Goal: Transaction & Acquisition: Book appointment/travel/reservation

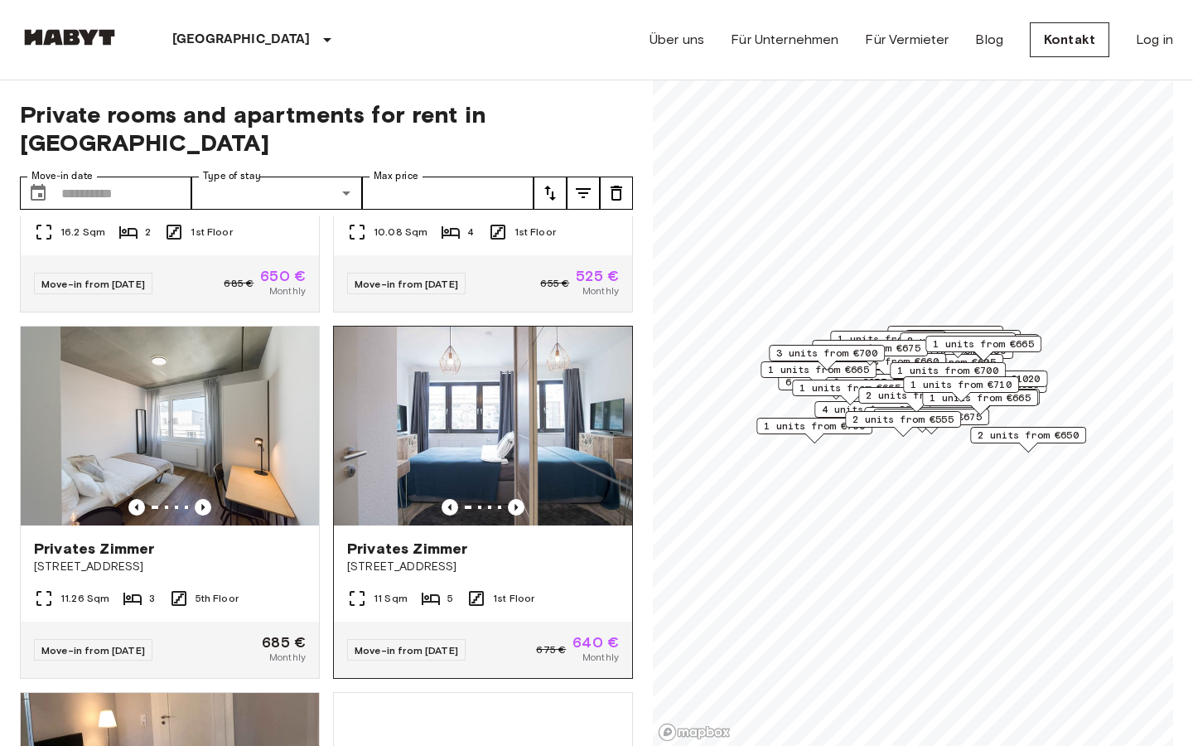
scroll to position [281, 0]
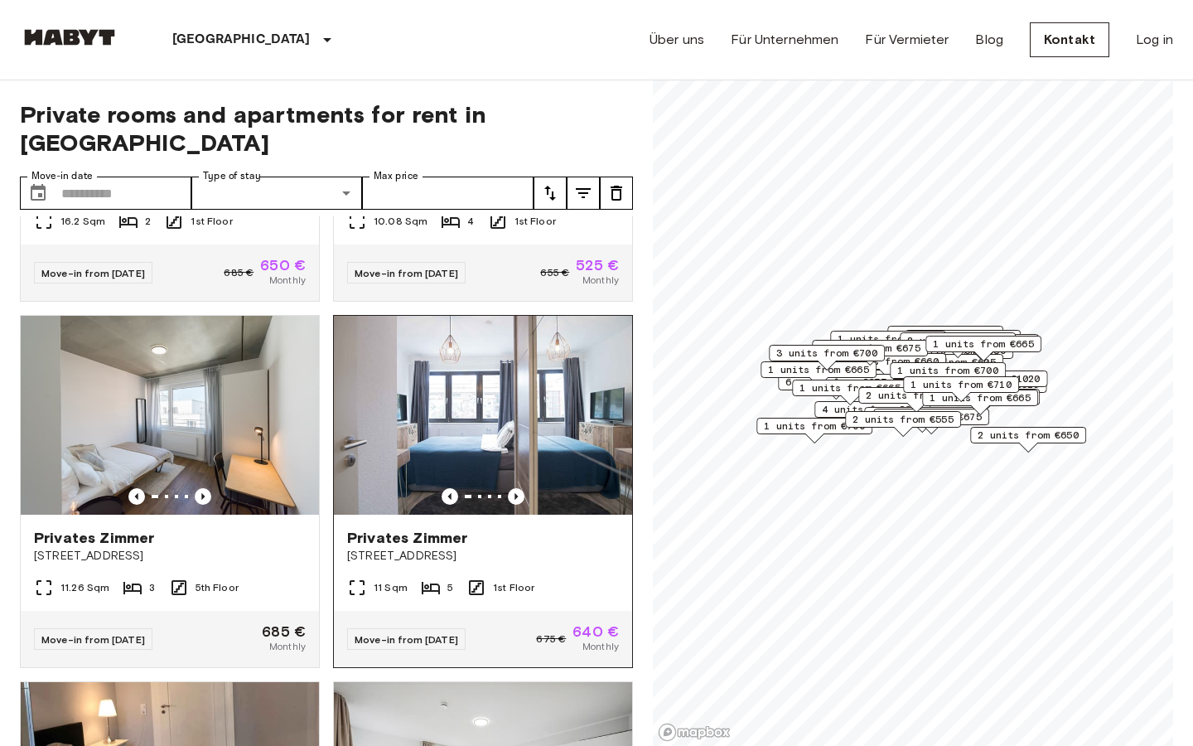
click at [522, 380] on img at bounding box center [483, 415] width 298 height 199
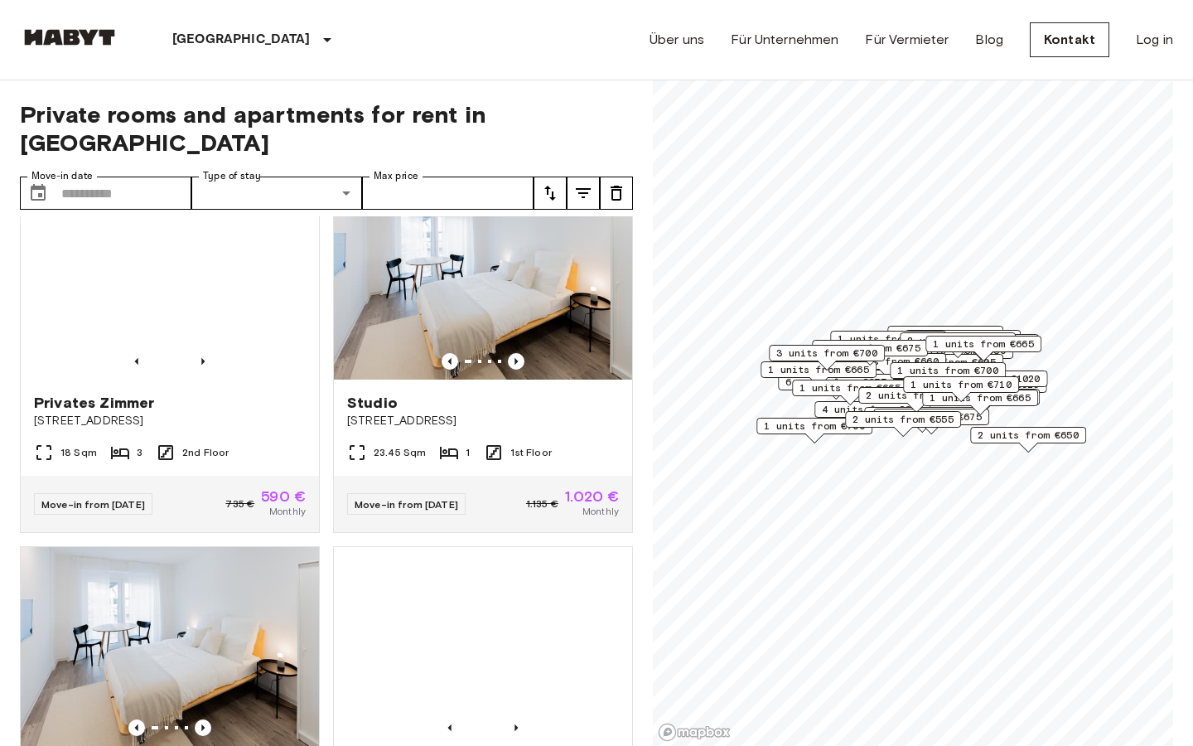
scroll to position [1068, 0]
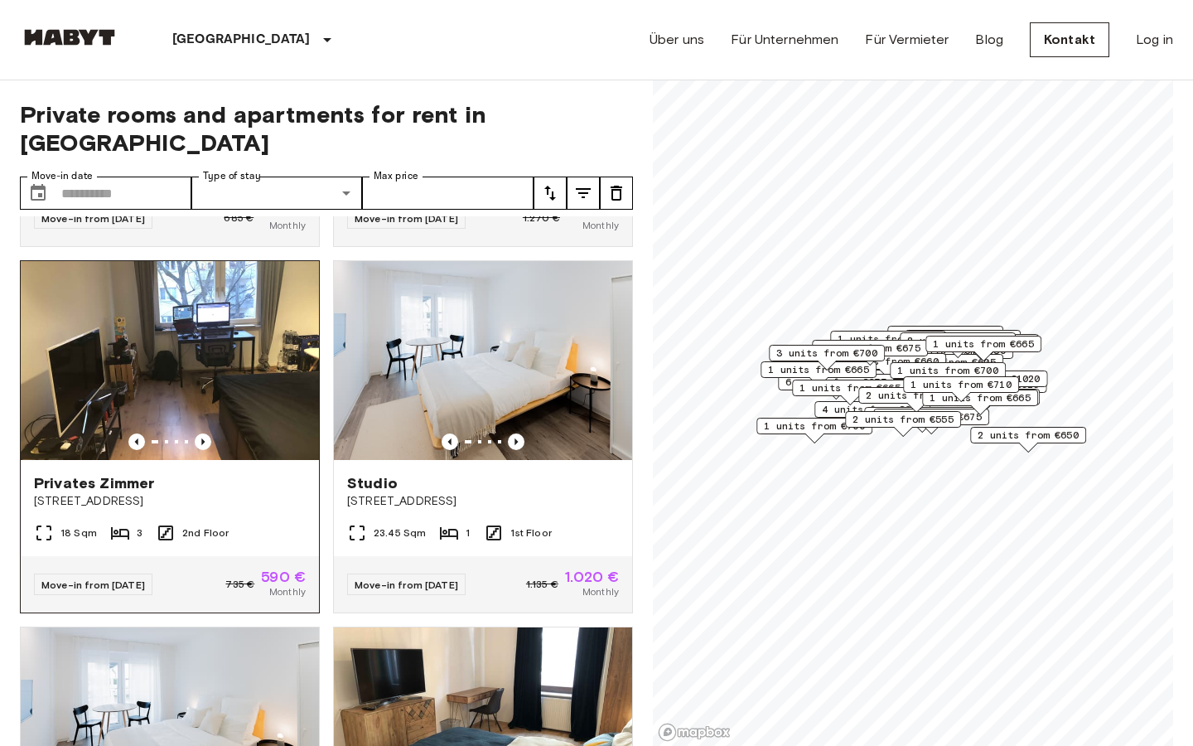
click at [239, 384] on img at bounding box center [170, 360] width 298 height 199
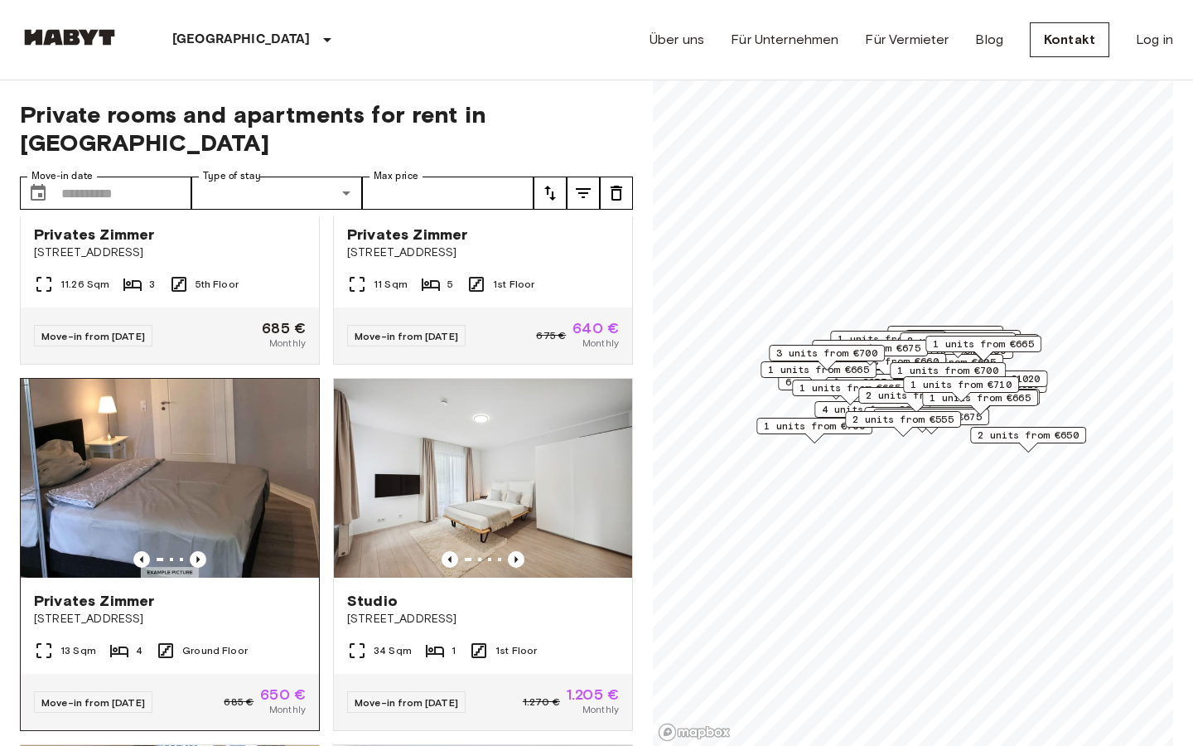
scroll to position [0, 0]
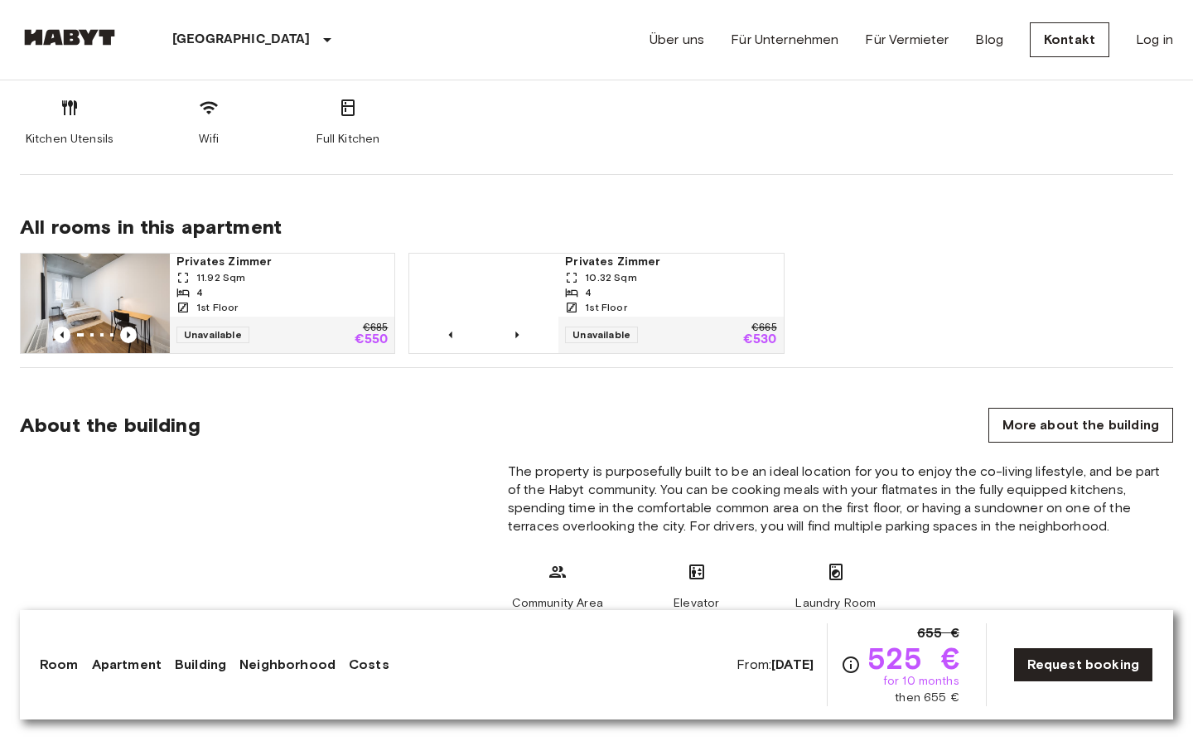
scroll to position [1078, 0]
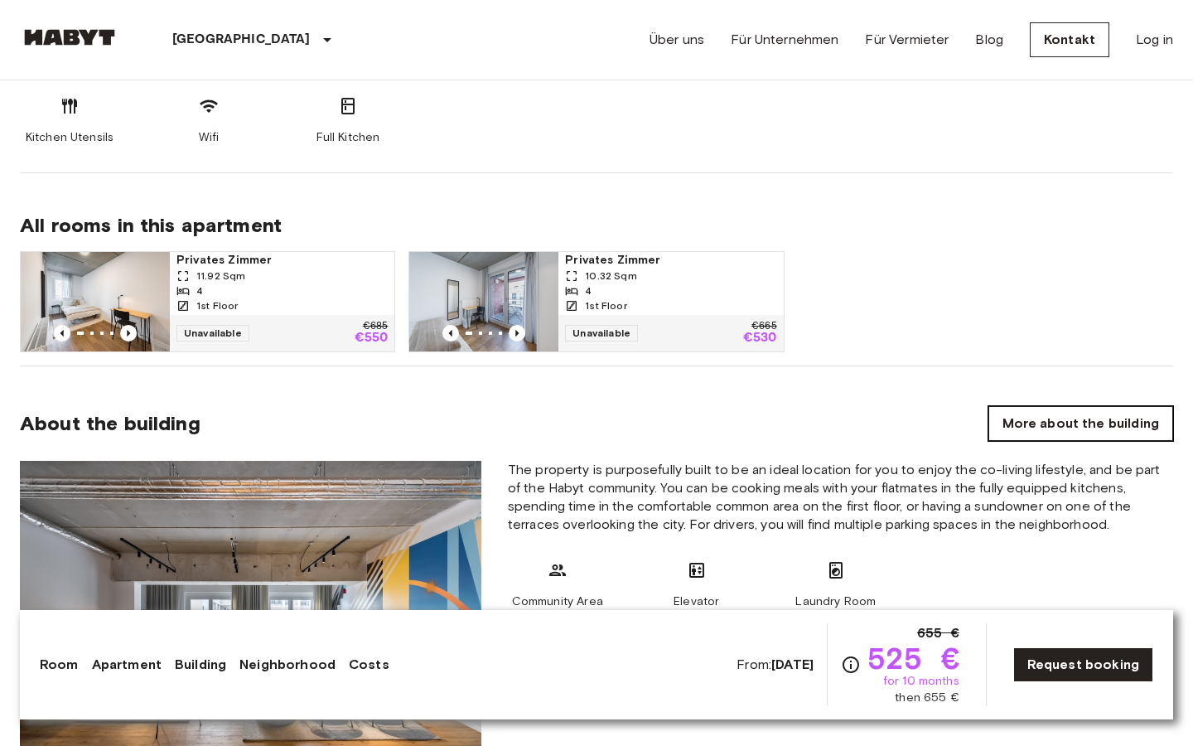
click at [1017, 406] on link "More about the building" at bounding box center [1081, 423] width 185 height 35
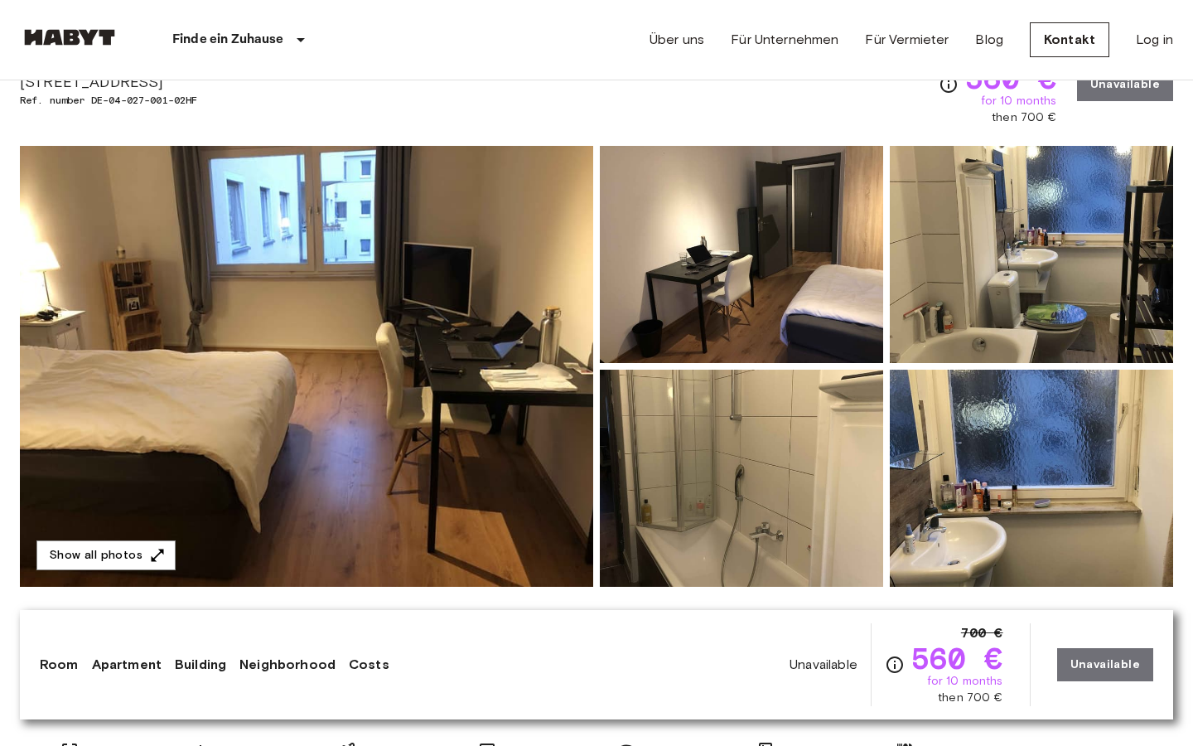
scroll to position [105, 0]
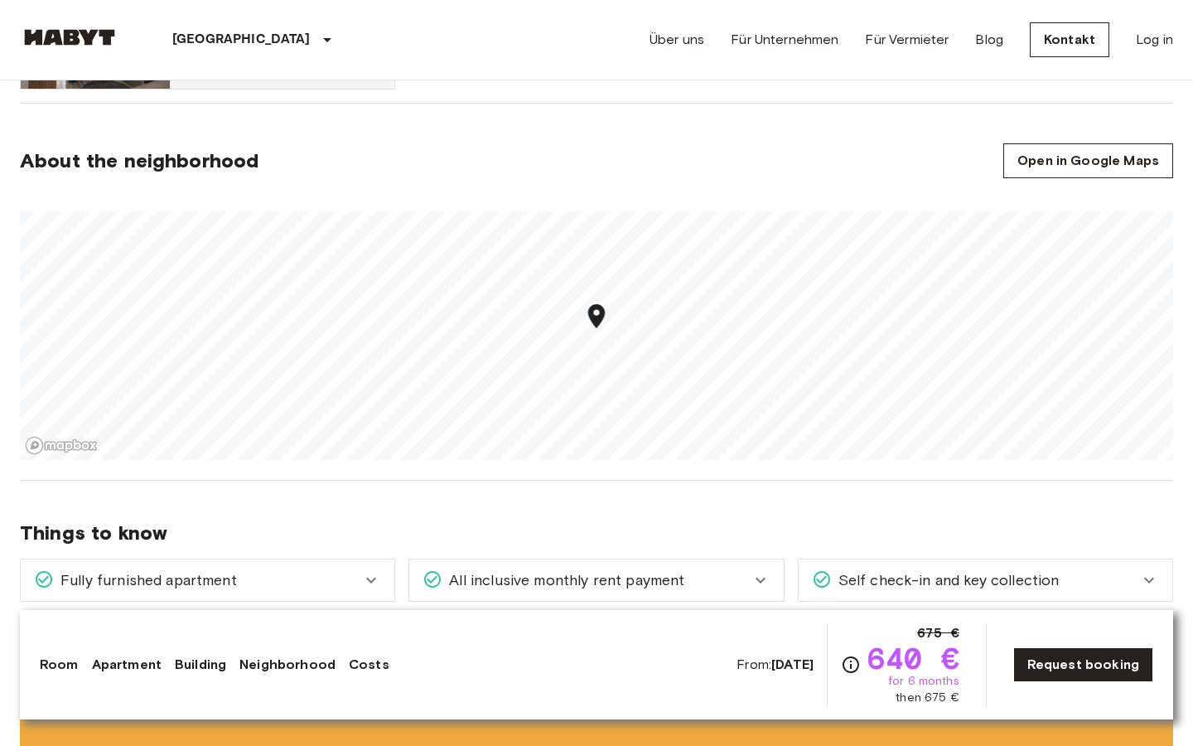
scroll to position [1109, 0]
click at [1076, 158] on link "Open in Google Maps" at bounding box center [1088, 159] width 170 height 35
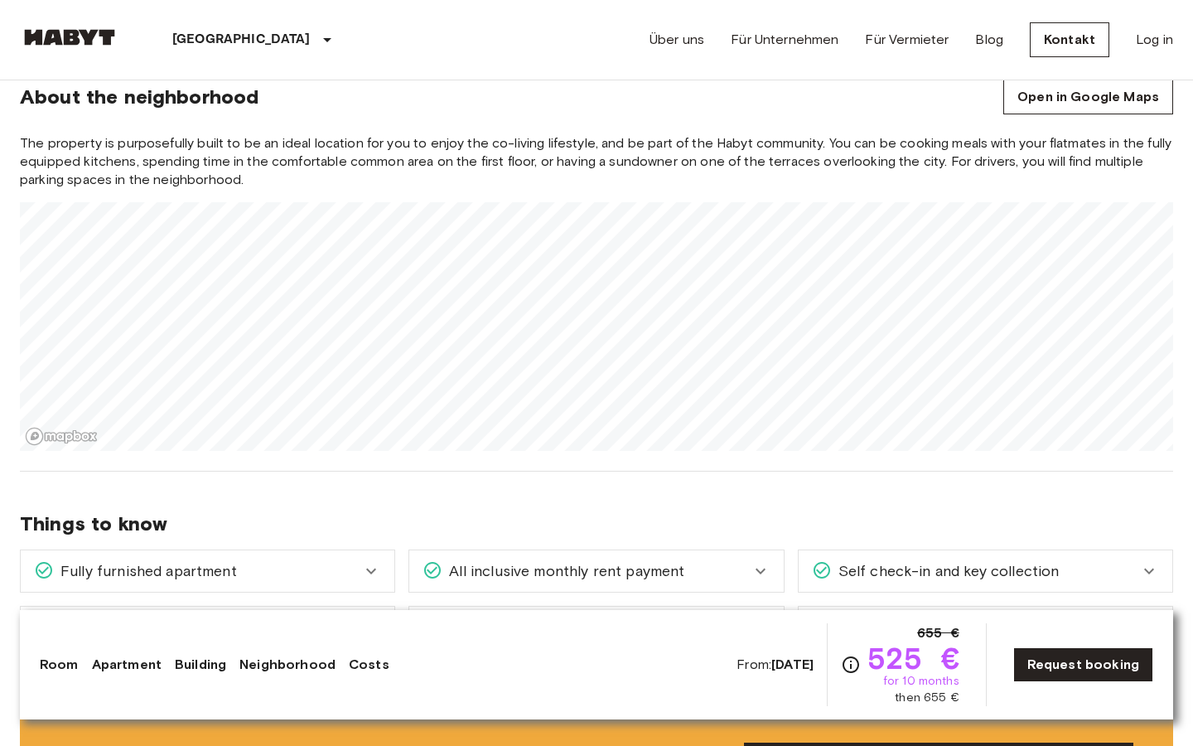
scroll to position [1811, 0]
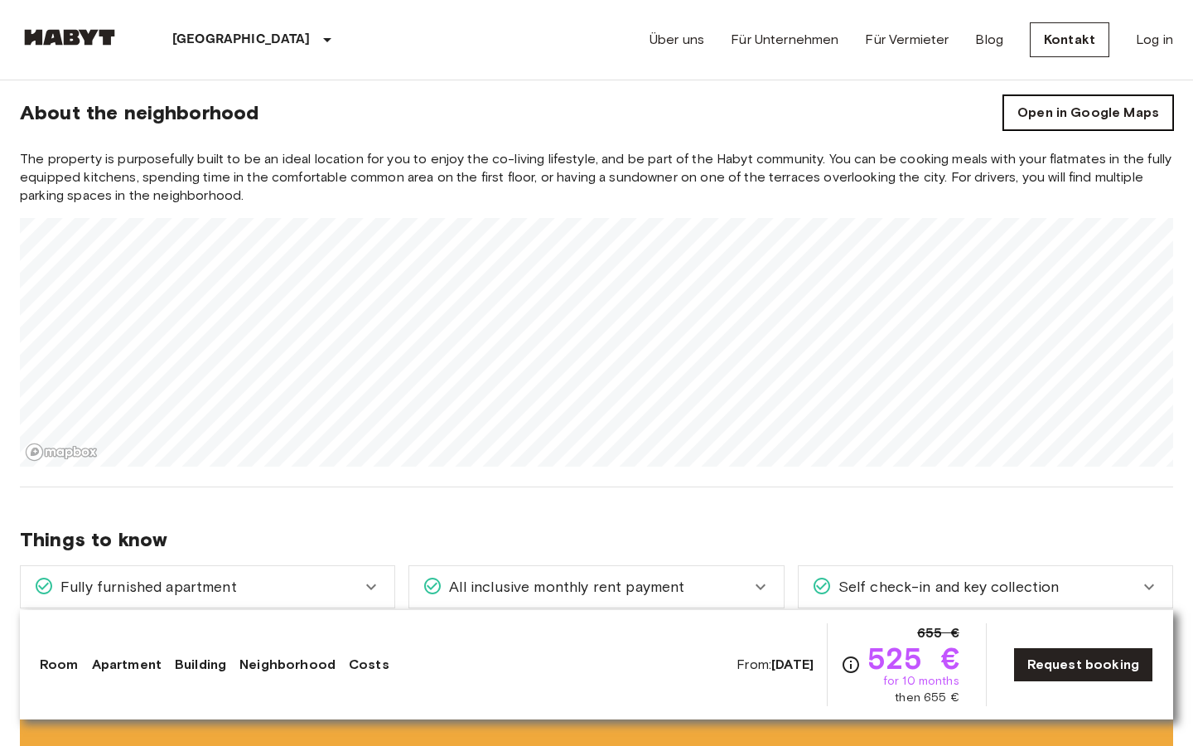
click at [1104, 95] on link "Open in Google Maps" at bounding box center [1088, 112] width 170 height 35
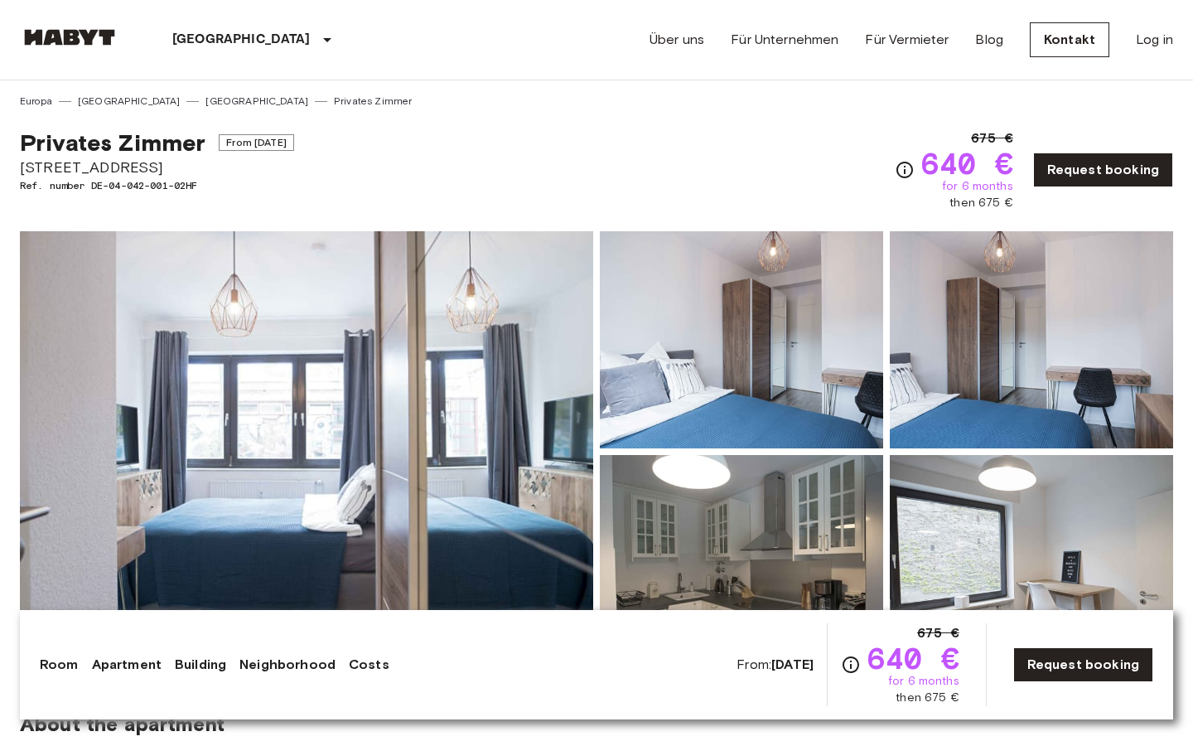
drag, startPoint x: 21, startPoint y: 166, endPoint x: 304, endPoint y: 166, distance: 283.4
click at [294, 166] on span "[STREET_ADDRESS]" at bounding box center [157, 168] width 274 height 22
copy span "[STREET_ADDRESS]"
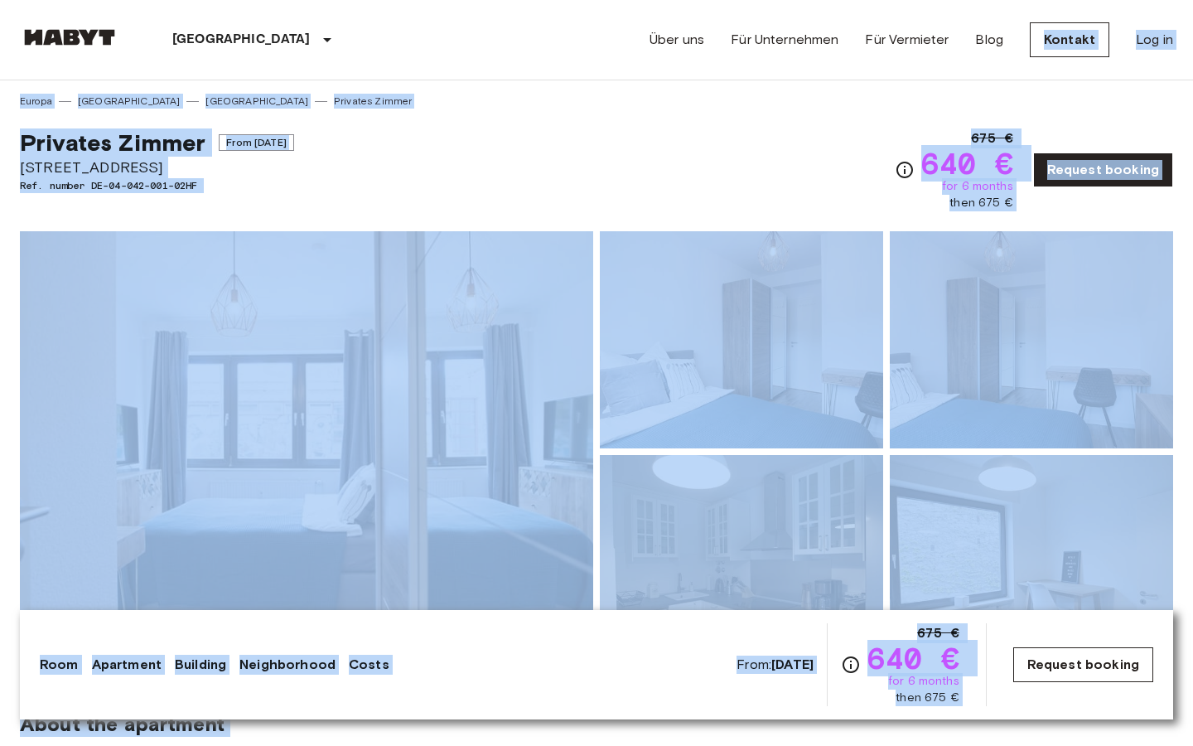
click at [1028, 19] on div "Über uns Für Unternehmen Für Vermieter Blog Kontakt Log in" at bounding box center [912, 40] width 524 height 80
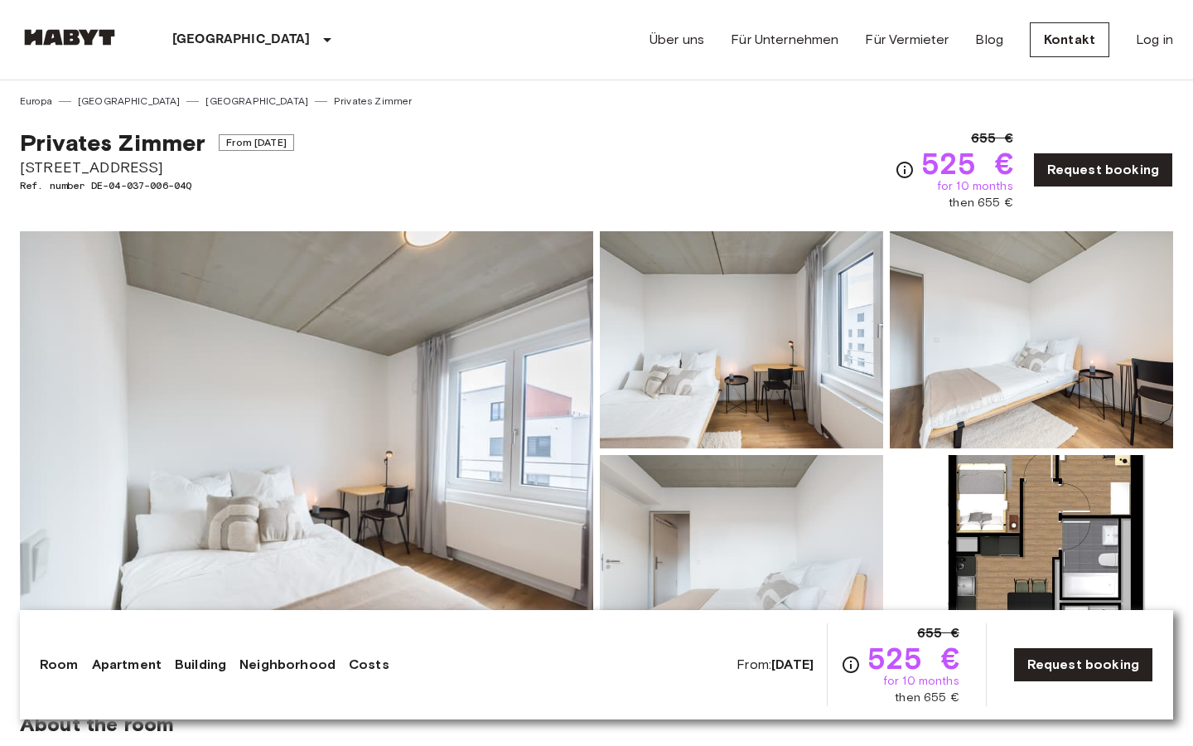
drag, startPoint x: 22, startPoint y: 165, endPoint x: 217, endPoint y: 165, distance: 194.7
click at [217, 165] on span "Gref-Völsing-Straße 15" at bounding box center [157, 168] width 274 height 22
copy span "Gref-Völsing-Straße 15"
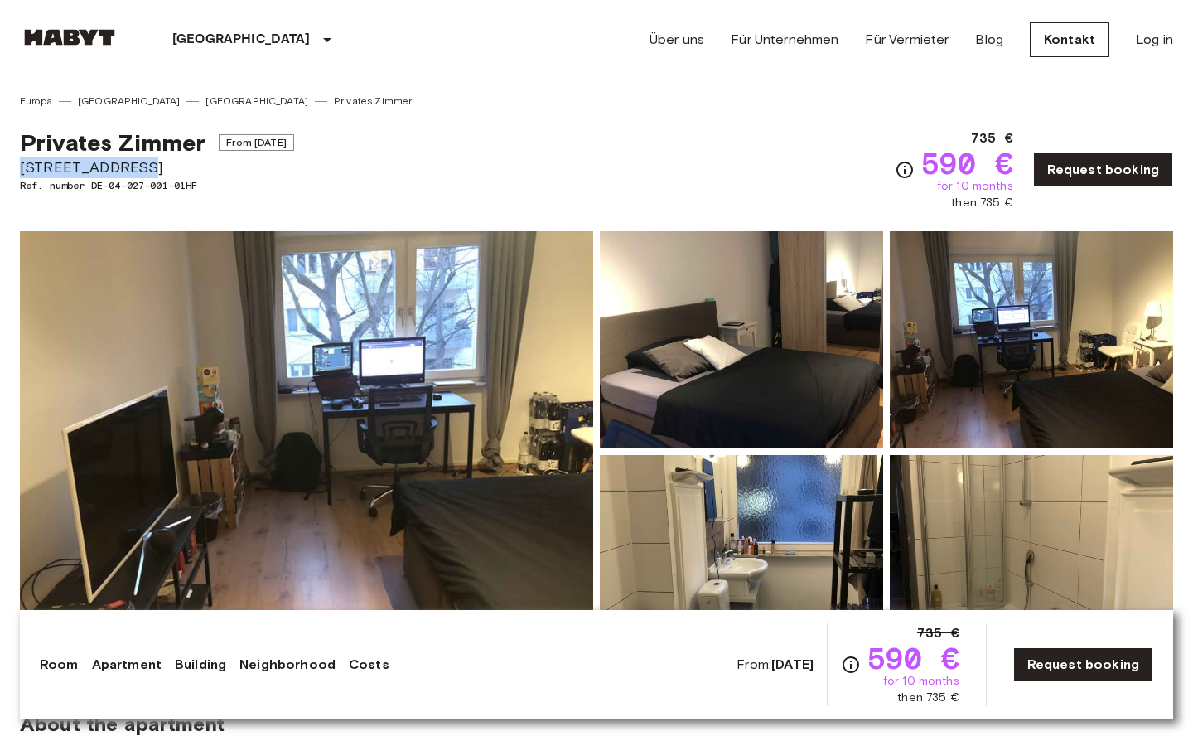
drag, startPoint x: 22, startPoint y: 168, endPoint x: 164, endPoint y: 167, distance: 141.7
click at [164, 167] on span "Lindenstraße 14" at bounding box center [157, 168] width 274 height 22
copy span "Lindenstraße 14"
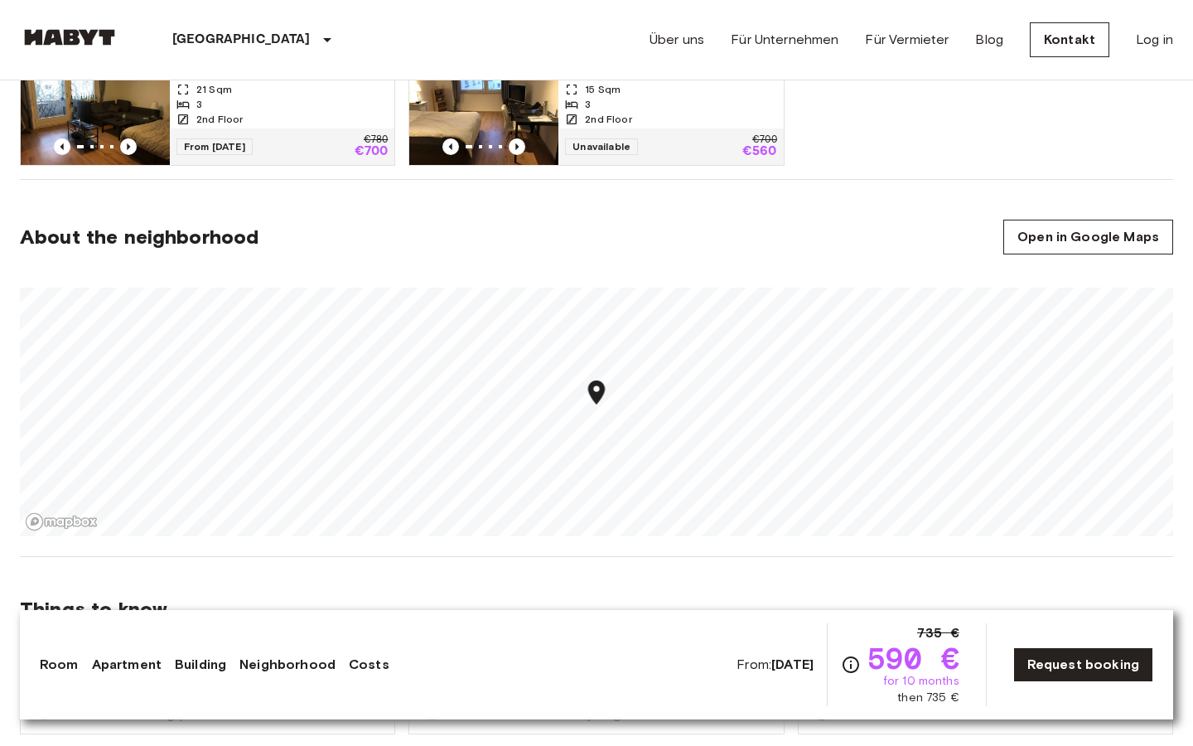
scroll to position [986, 0]
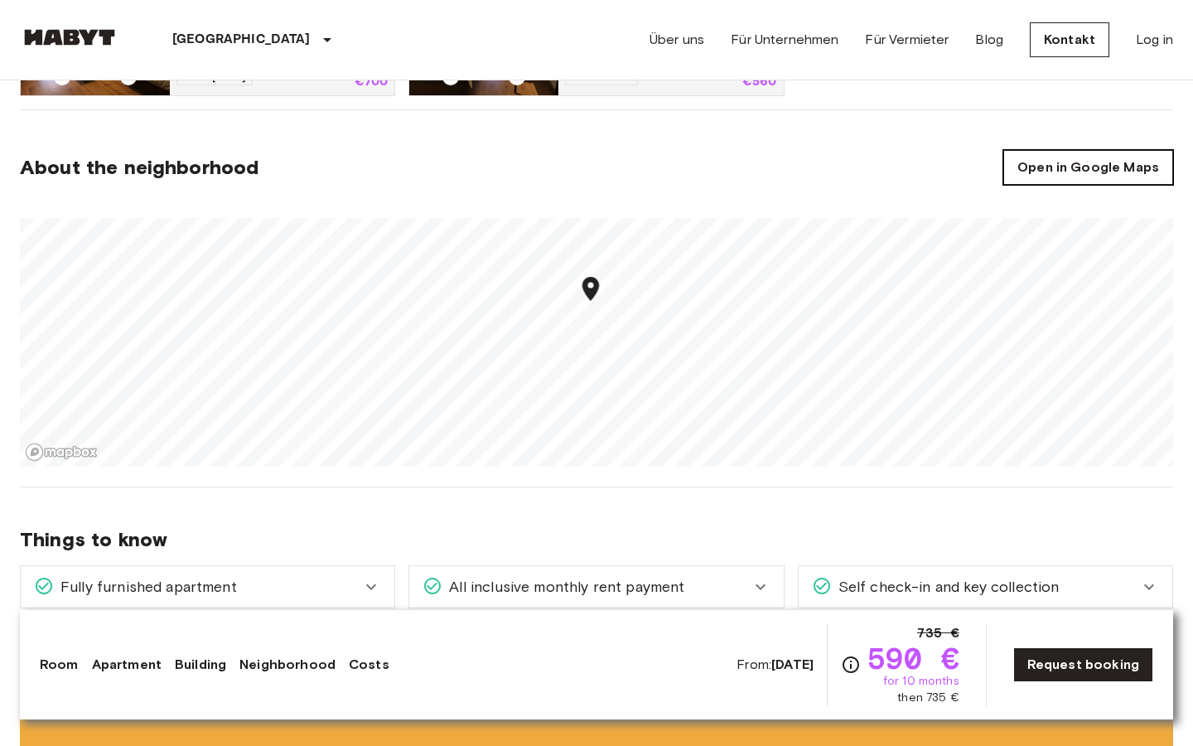
click at [1052, 182] on link "Open in Google Maps" at bounding box center [1088, 167] width 170 height 35
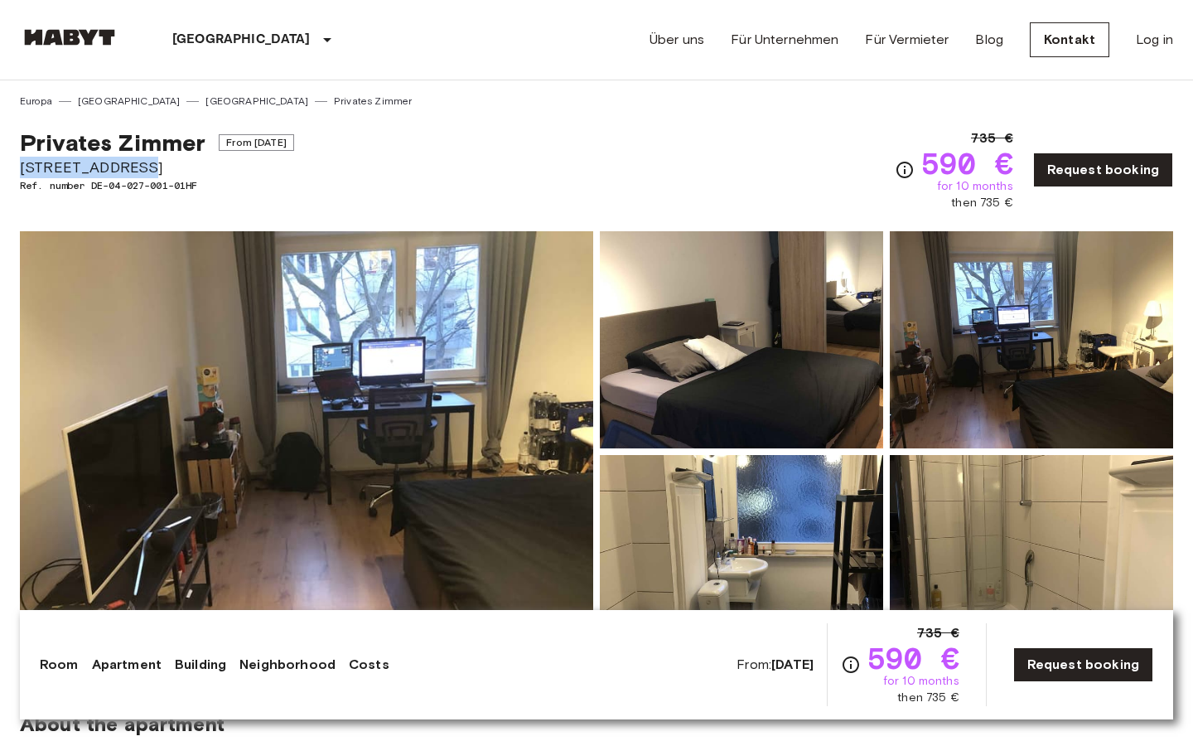
drag, startPoint x: 17, startPoint y: 167, endPoint x: 167, endPoint y: 167, distance: 150.0
copy span "[STREET_ADDRESS]"
click at [488, 335] on img at bounding box center [306, 451] width 573 height 441
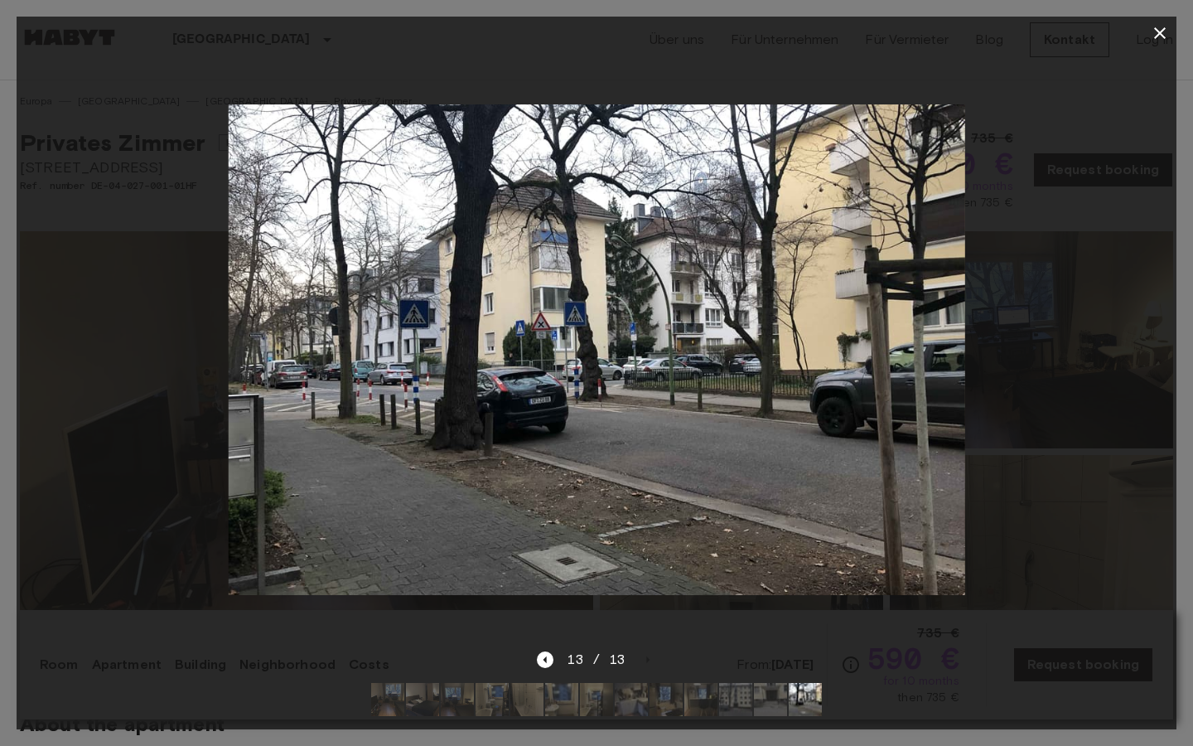
click at [1031, 85] on div at bounding box center [597, 350] width 1160 height 600
click at [1162, 36] on icon "button" at bounding box center [1160, 33] width 20 height 20
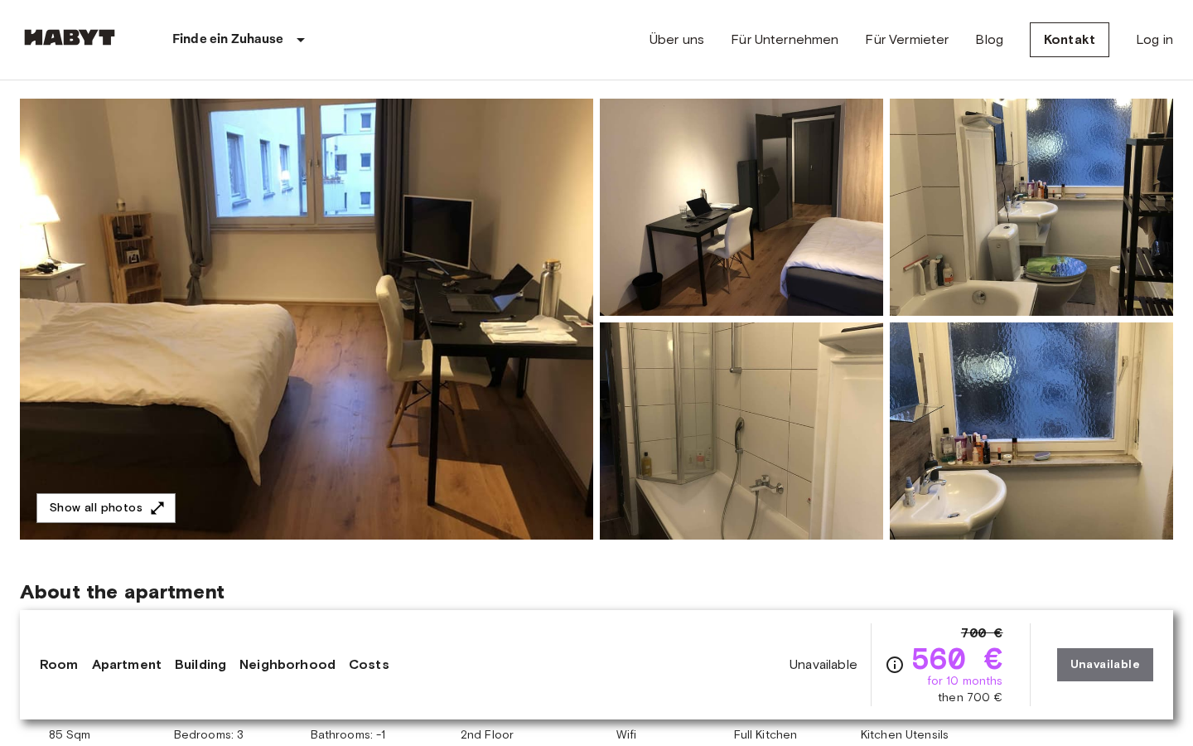
click at [442, 327] on img at bounding box center [306, 319] width 573 height 441
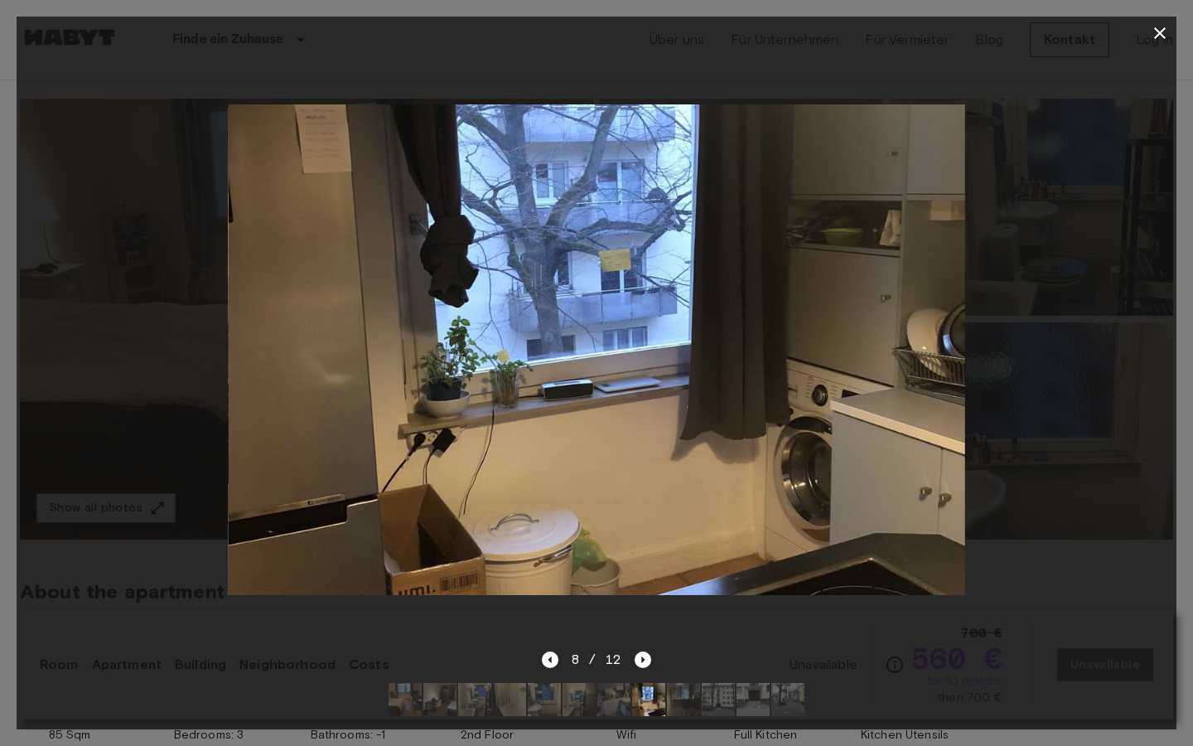
click at [1159, 31] on icon "button" at bounding box center [1160, 33] width 20 height 20
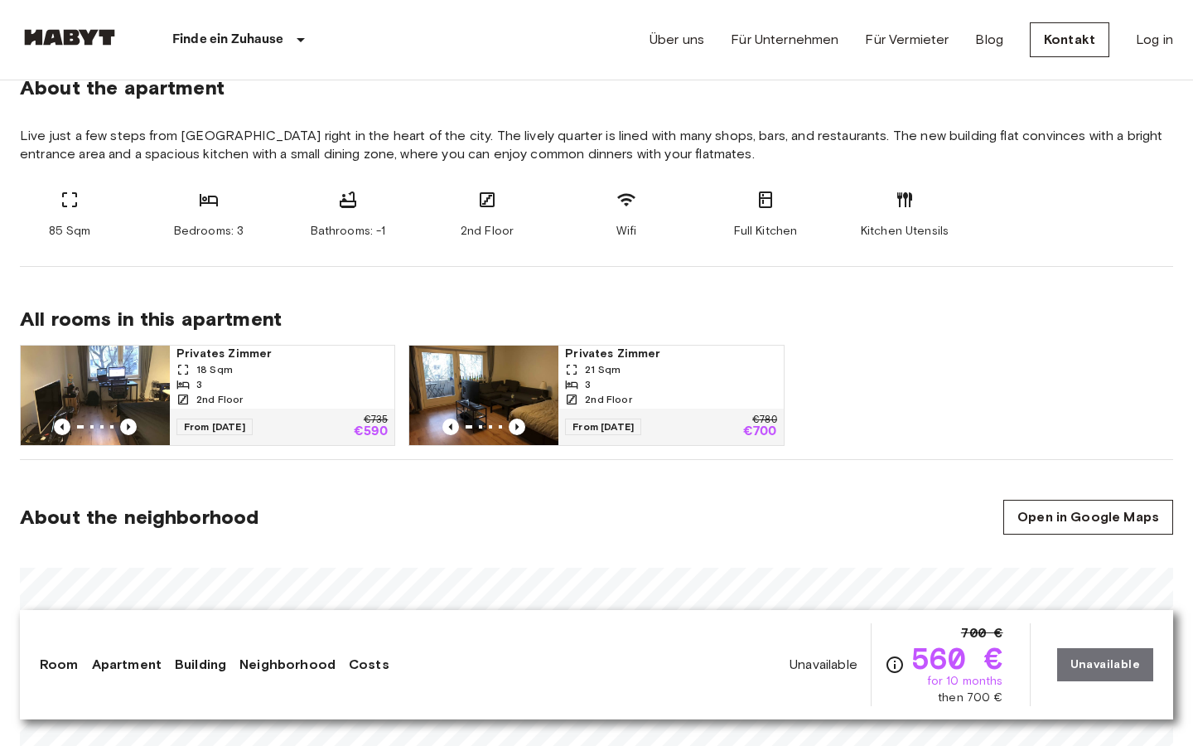
scroll to position [633, 0]
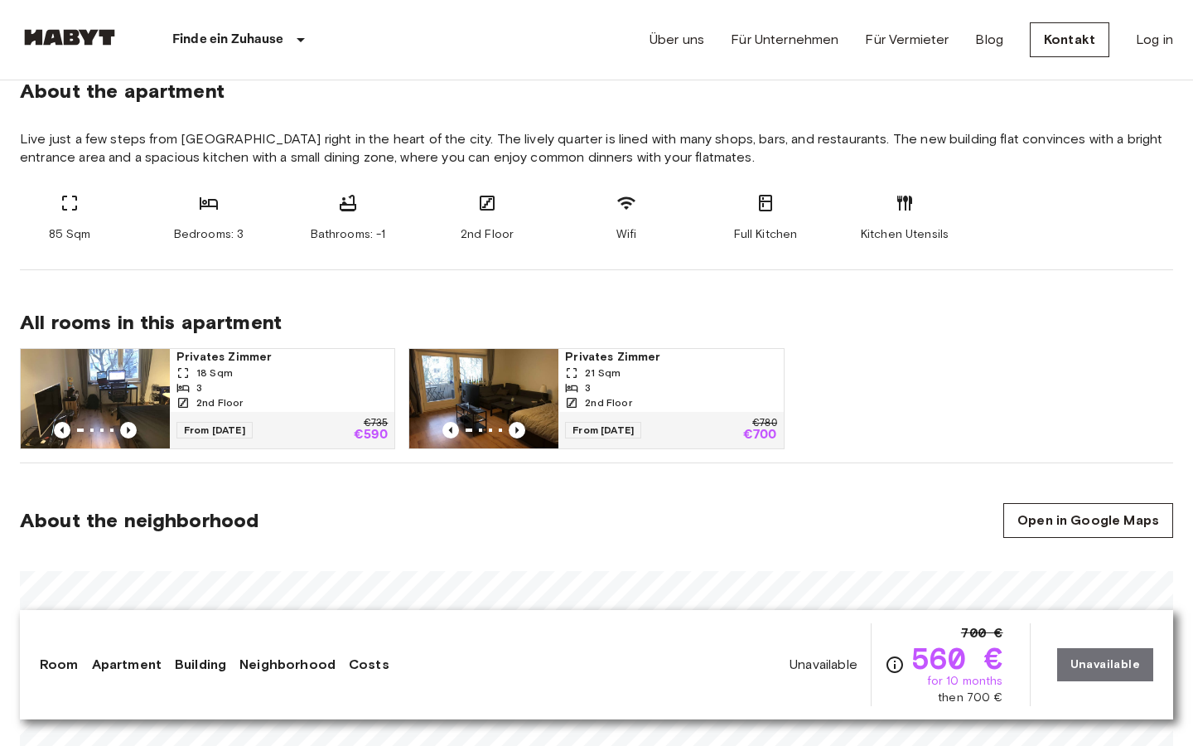
click at [300, 394] on div "3" at bounding box center [282, 387] width 211 height 15
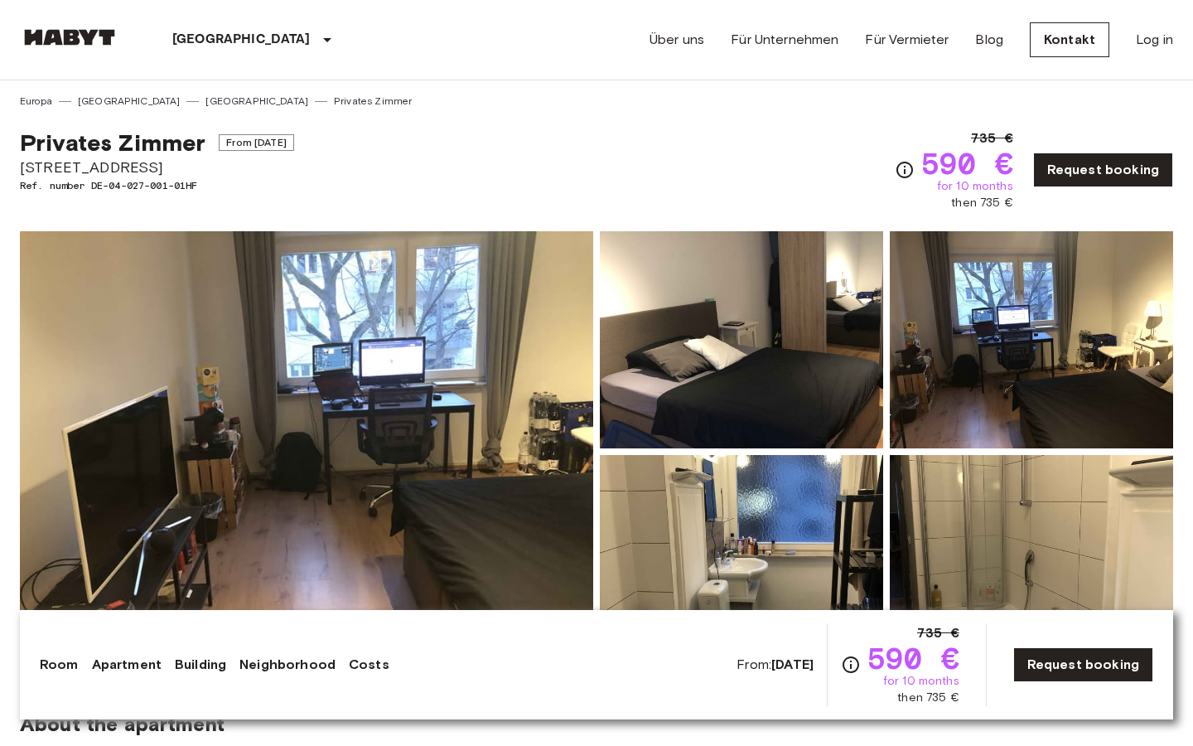
drag, startPoint x: 0, startPoint y: 0, endPoint x: 321, endPoint y: 447, distance: 549.8
click at [321, 447] on img at bounding box center [306, 451] width 573 height 441
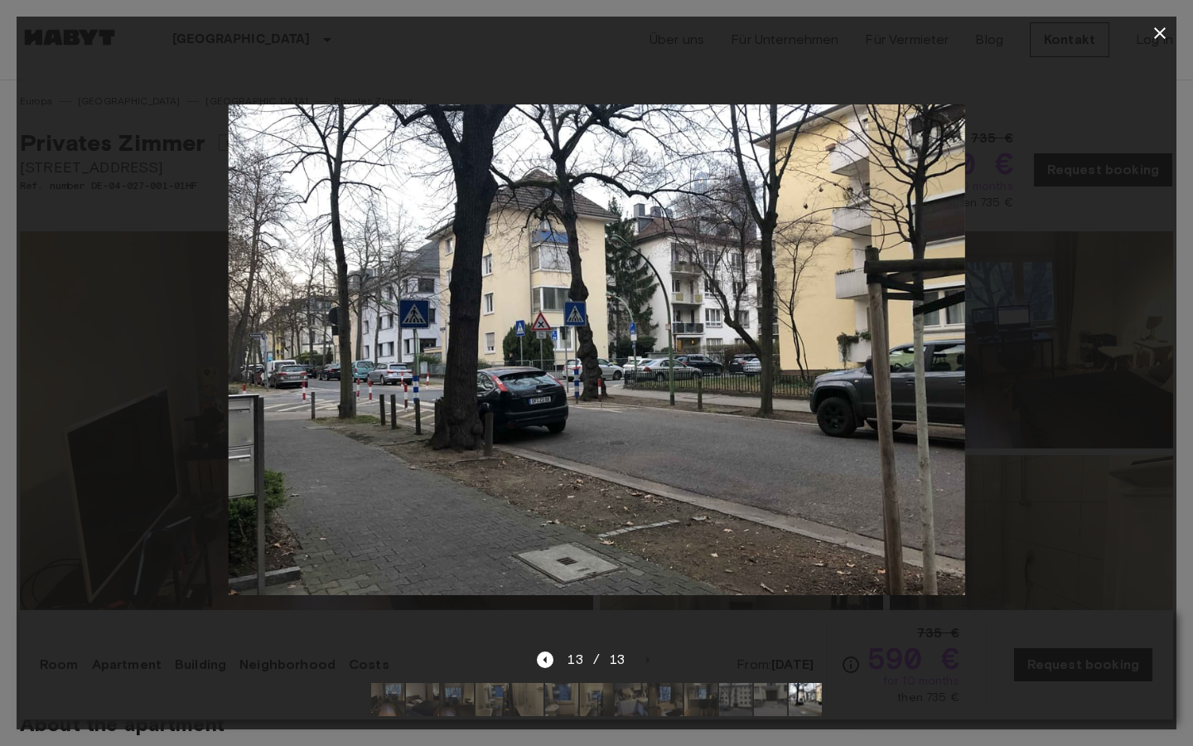
click at [1160, 33] on icon "button" at bounding box center [1160, 33] width 12 height 12
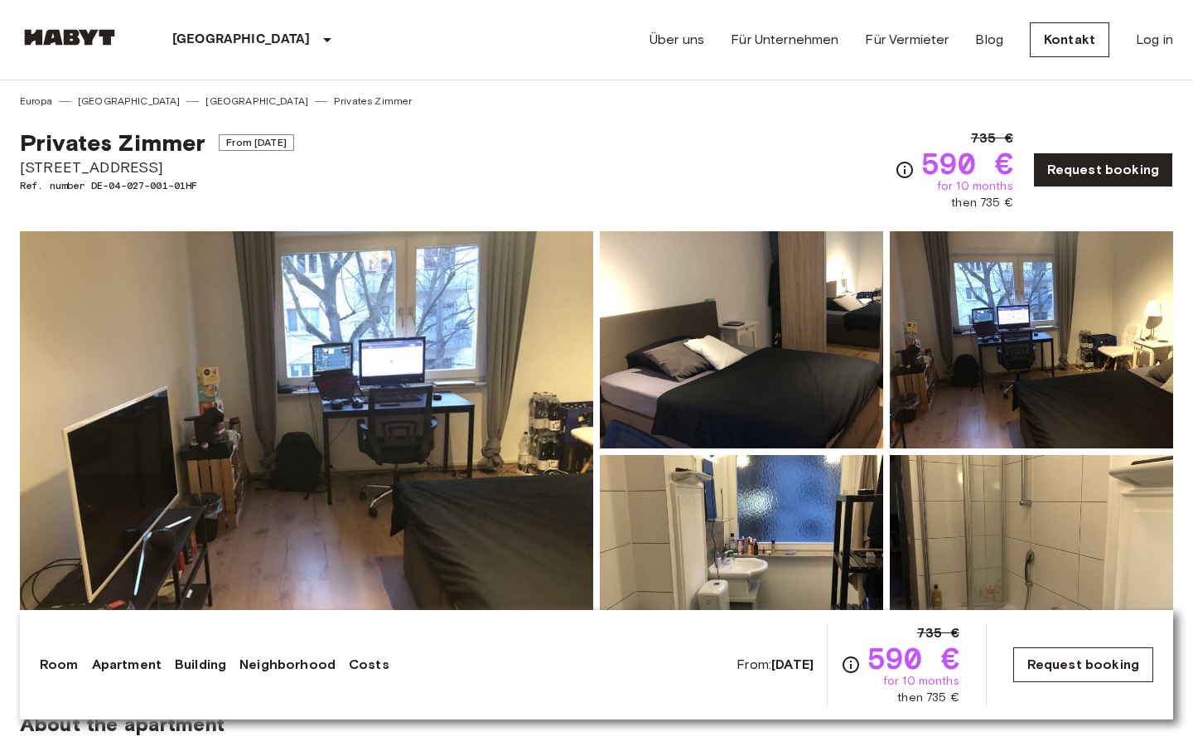
click at [1052, 666] on link "Request booking" at bounding box center [1083, 664] width 140 height 35
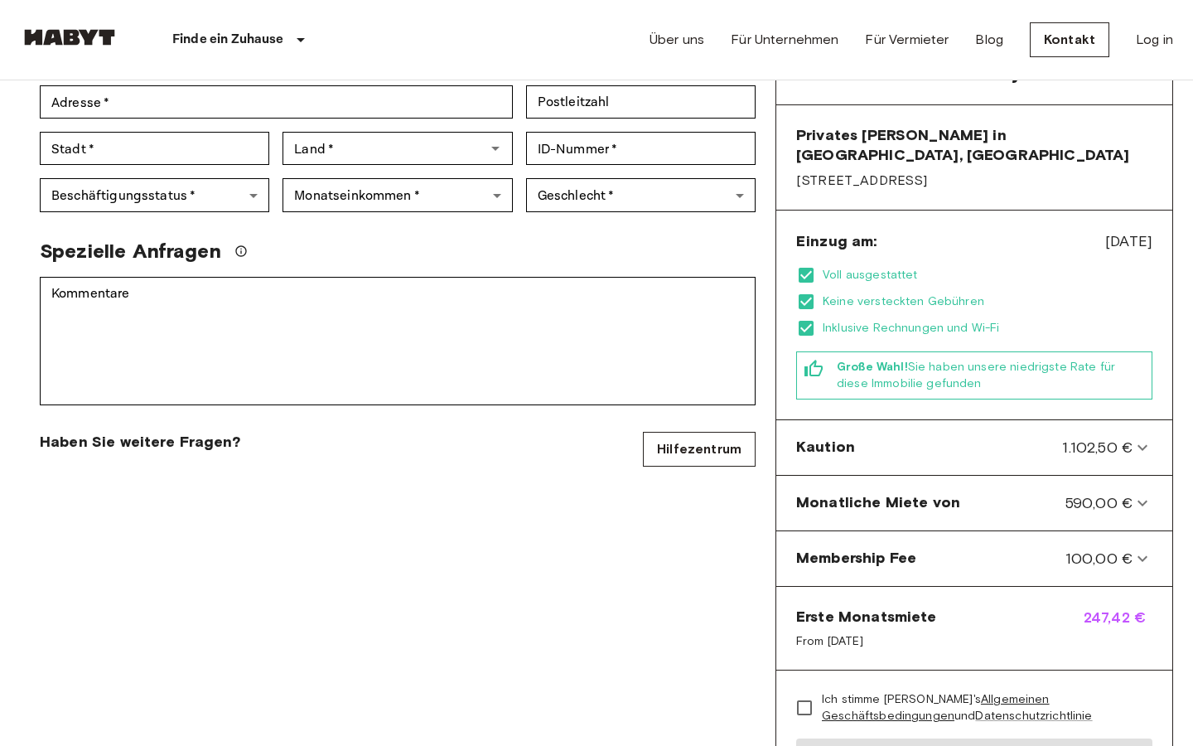
scroll to position [370, 0]
